Goal: Information Seeking & Learning: Understand process/instructions

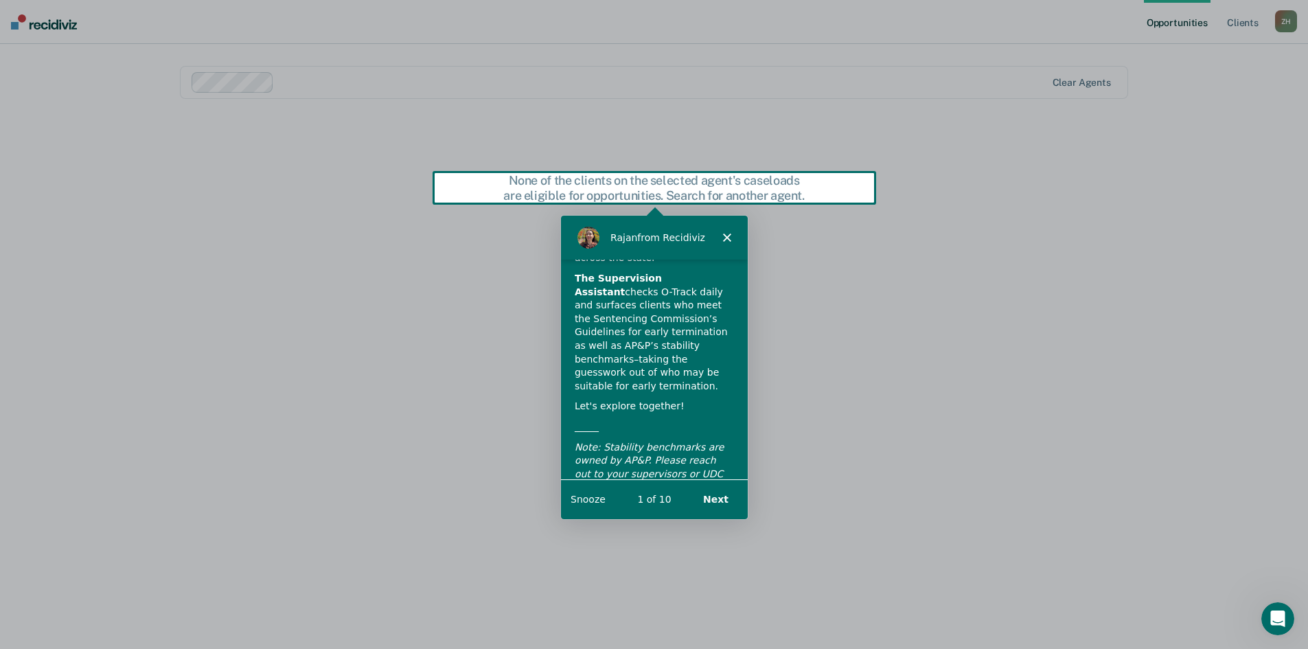
scroll to position [95, 0]
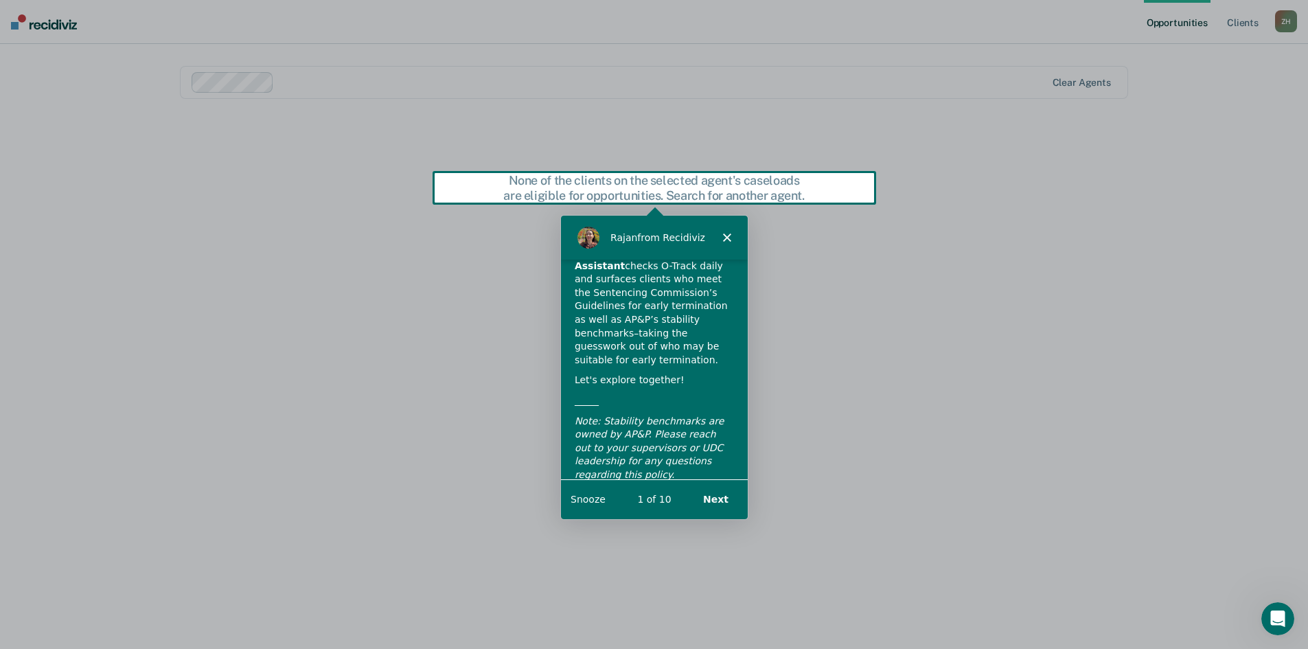
click at [722, 503] on button "Next" at bounding box center [714, 499] width 53 height 28
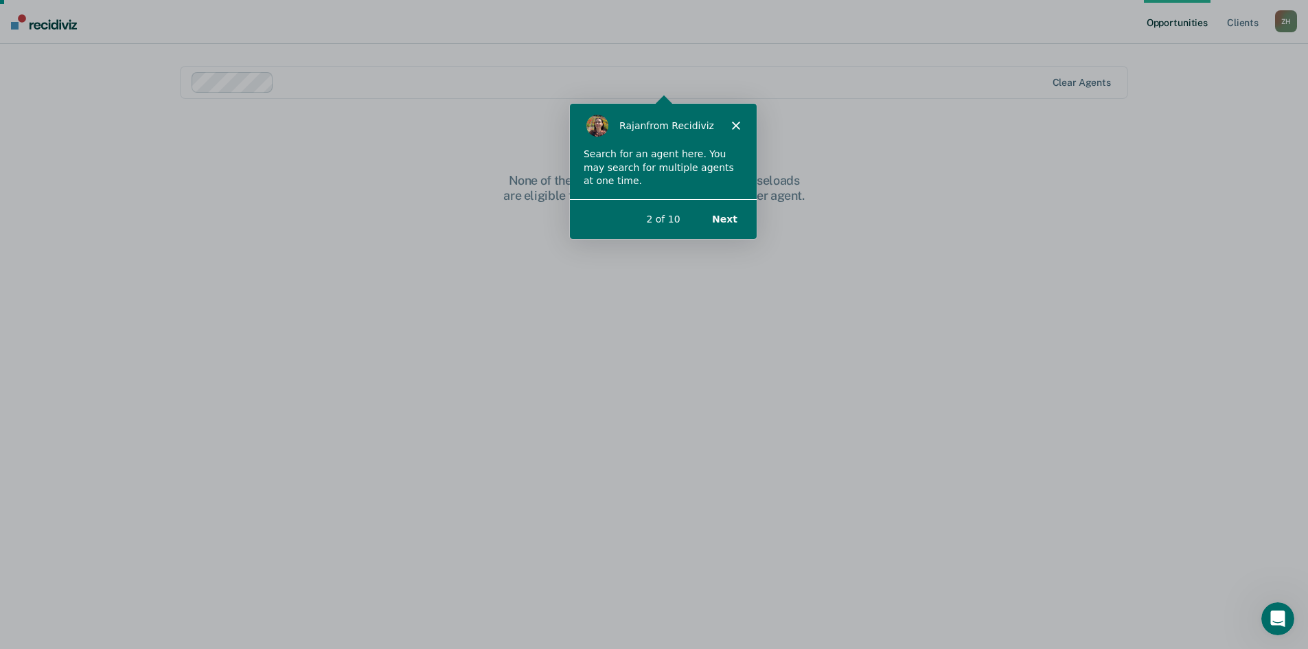
scroll to position [0, 0]
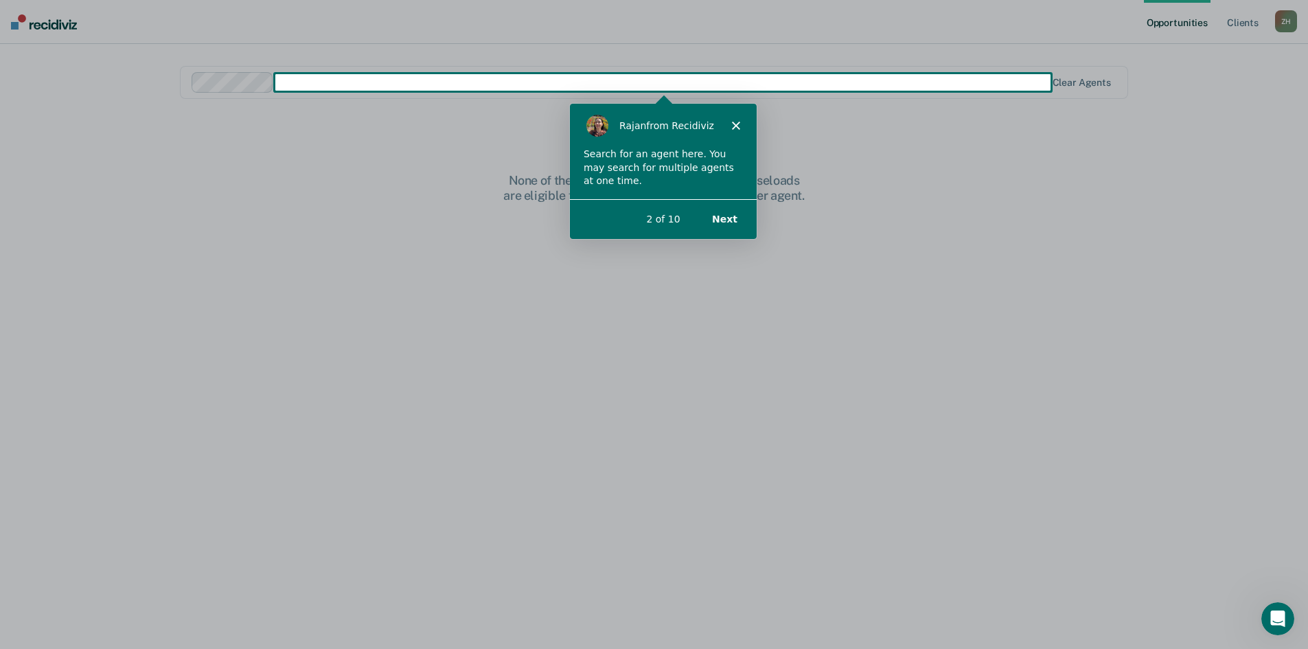
click at [727, 224] on button "Next" at bounding box center [723, 218] width 53 height 28
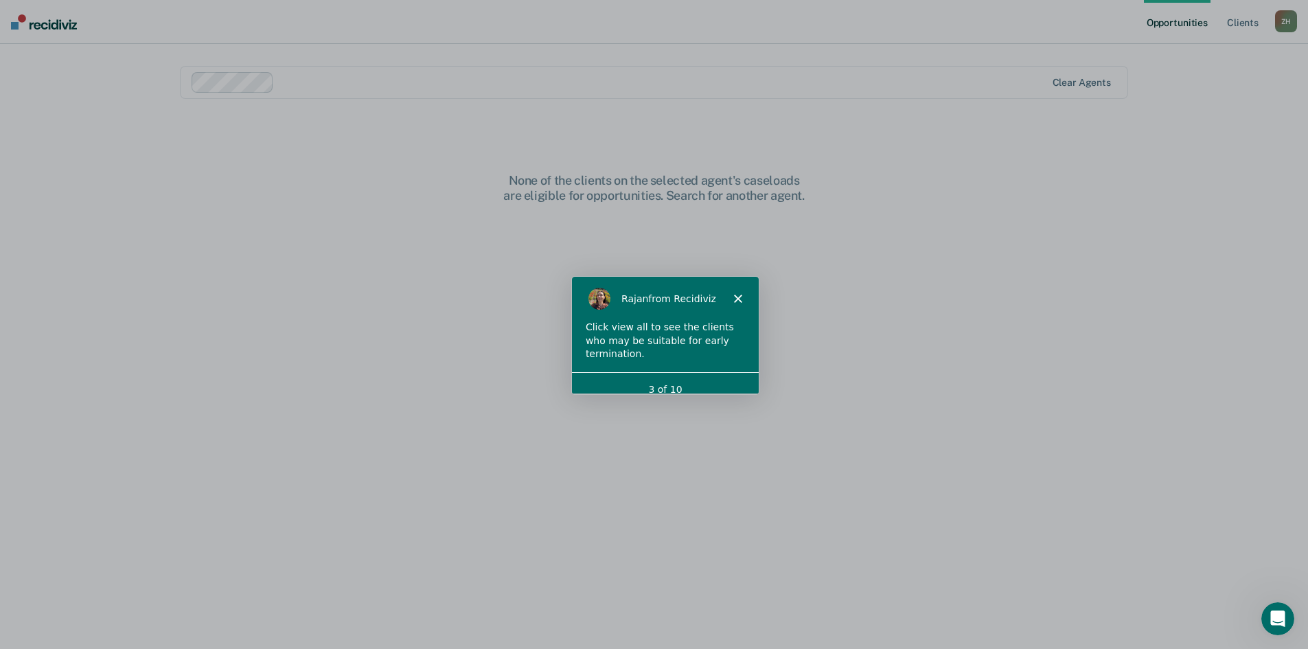
click at [717, 352] on div "Click view all to see the clients who may be suitable for early termination." at bounding box center [663, 345] width 187 height 51
click at [686, 371] on div "3 of 10" at bounding box center [663, 388] width 187 height 35
click at [691, 335] on div "Click view all to see the clients who may be suitable for early termination." at bounding box center [663, 340] width 159 height 41
click at [743, 299] on div "[PERSON_NAME] from Recidiviz" at bounding box center [663, 298] width 187 height 44
click at [733, 298] on icon "Close" at bounding box center [737, 298] width 8 height 8
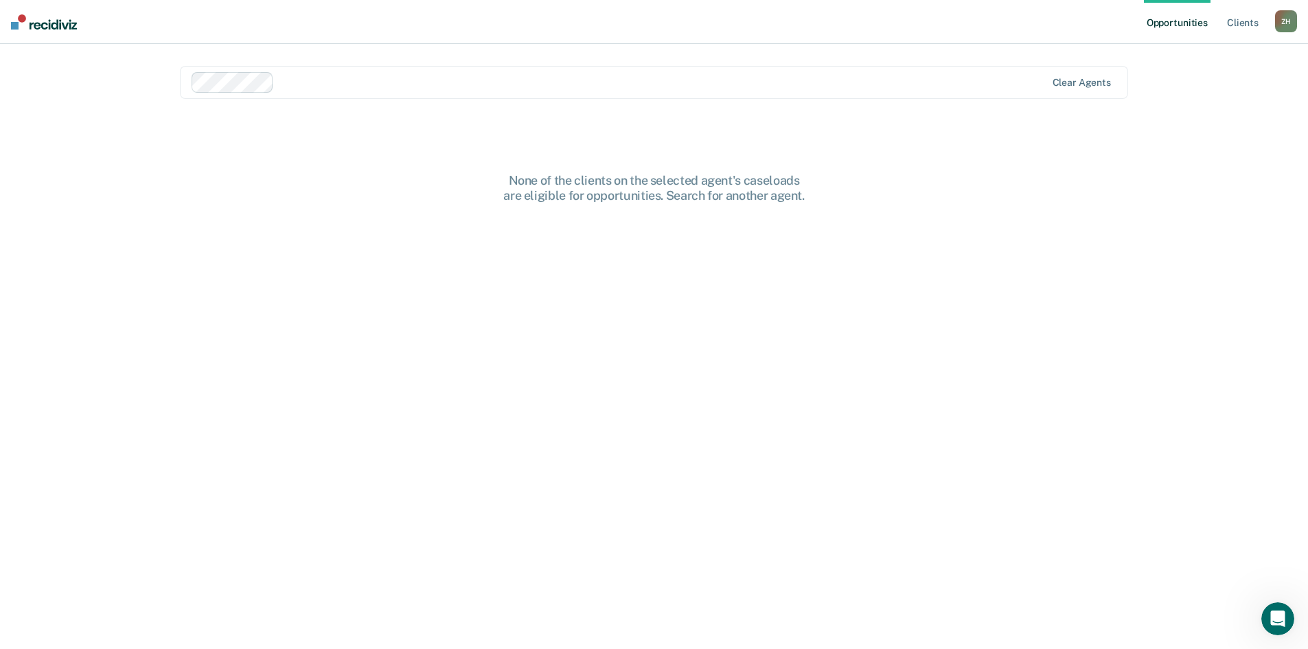
click at [385, 78] on div at bounding box center [662, 82] width 766 height 16
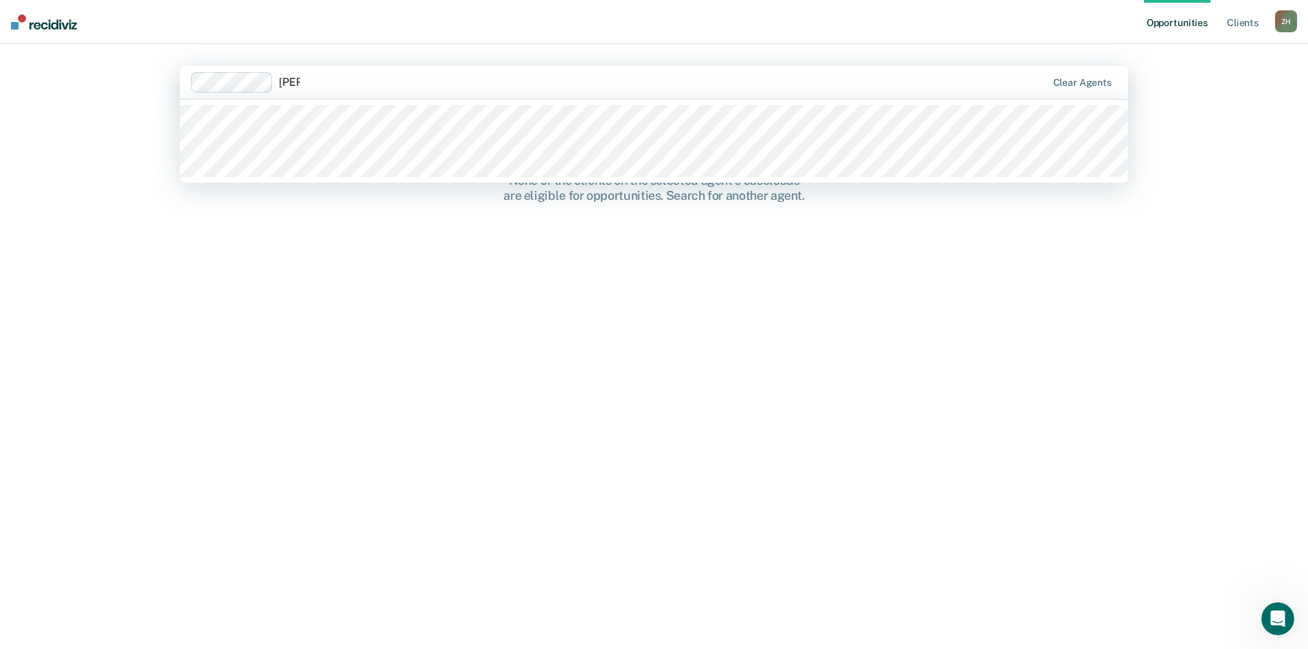
type input "larse"
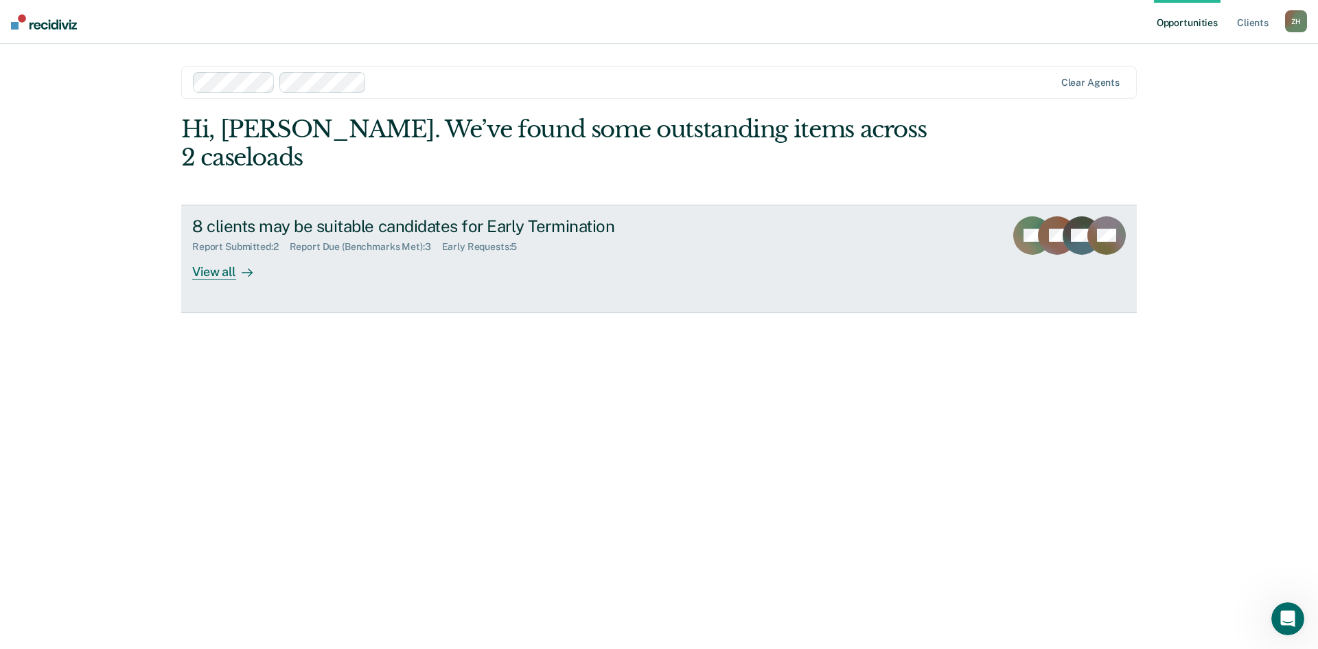
click at [509, 268] on link "8 clients may be suitable candidates for Early Termination Report Submitted : 2…" at bounding box center [659, 259] width 956 height 108
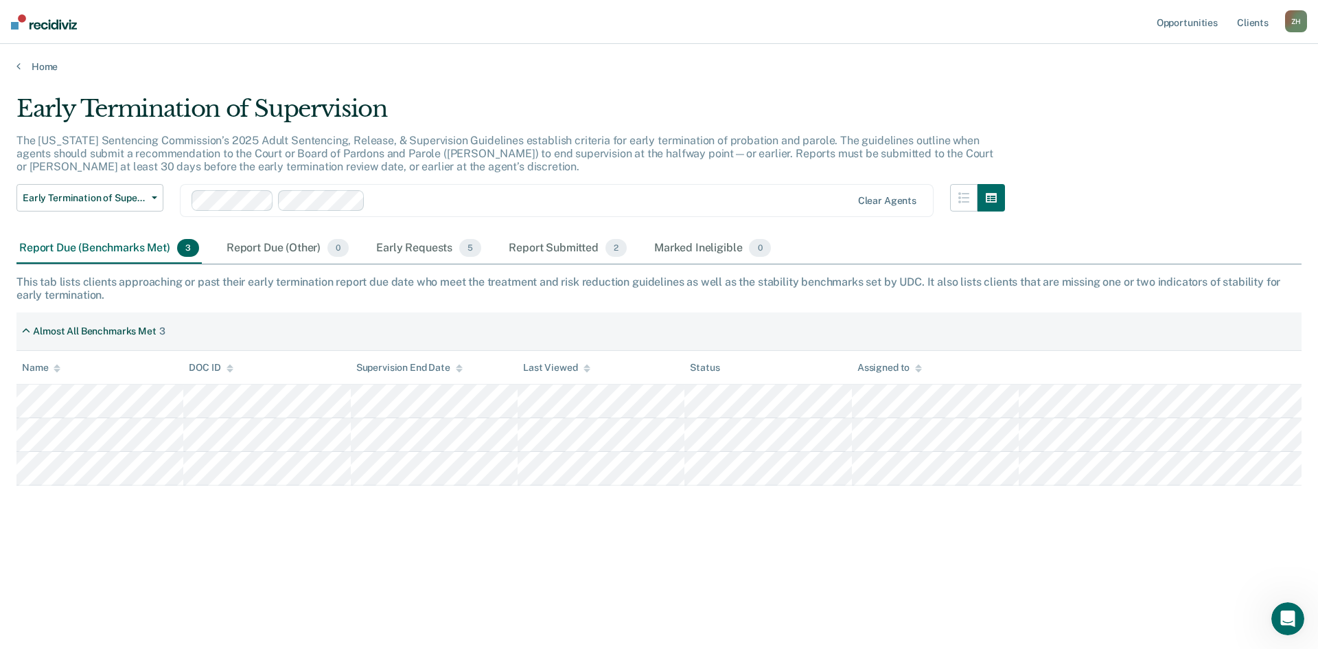
click at [1136, 146] on div "Early Termination of Supervision The [US_STATE] Sentencing Commission’s 2025 Ad…" at bounding box center [658, 320] width 1285 height 451
click at [142, 204] on button "Early Termination of Supervision" at bounding box center [89, 197] width 147 height 27
click at [174, 157] on p "The [US_STATE] Sentencing Commission’s 2025 Adult Sentencing, Release, & Superv…" at bounding box center [504, 153] width 977 height 39
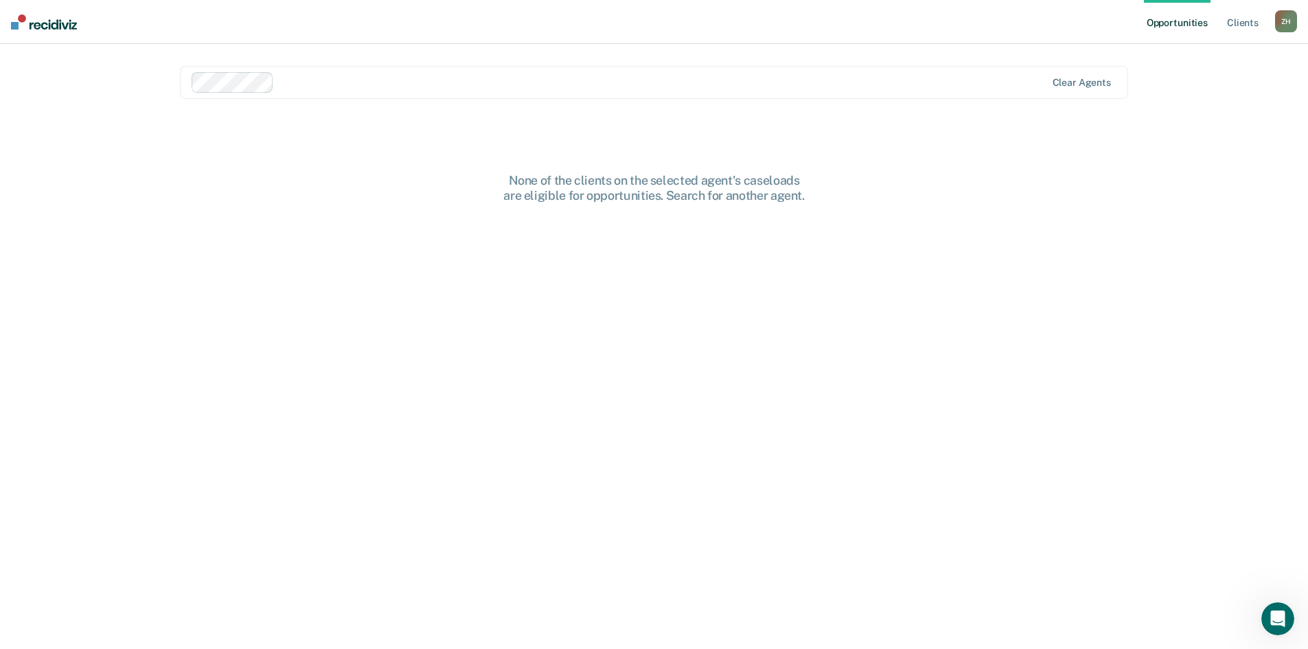
click at [365, 82] on div at bounding box center [662, 82] width 766 height 16
